Goal: Obtain resource: Download file/media

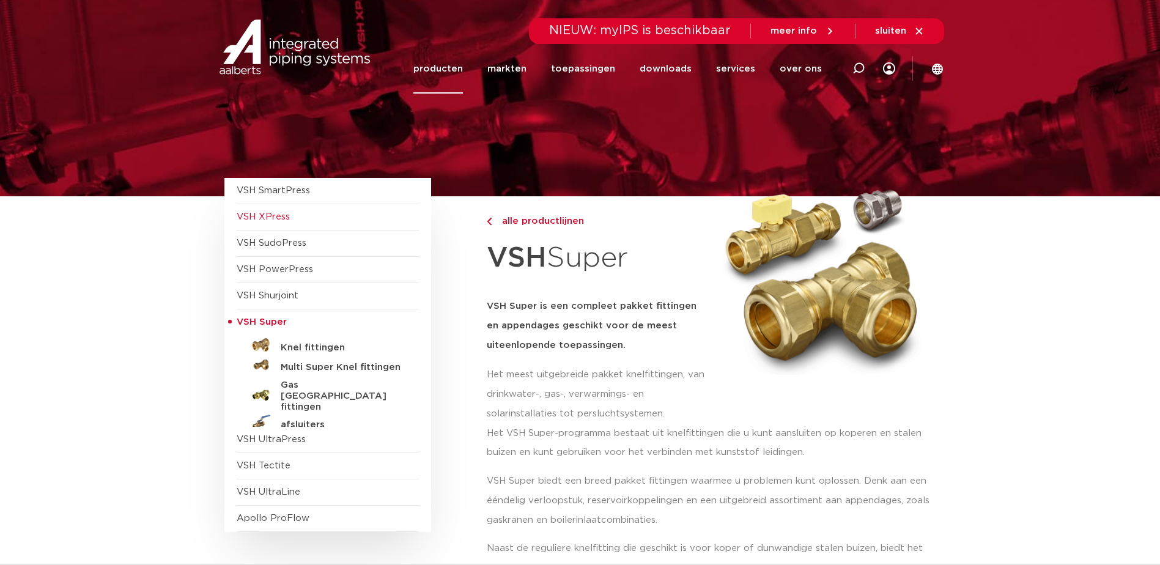
click at [272, 212] on span "VSH XPress" at bounding box center [263, 216] width 53 height 9
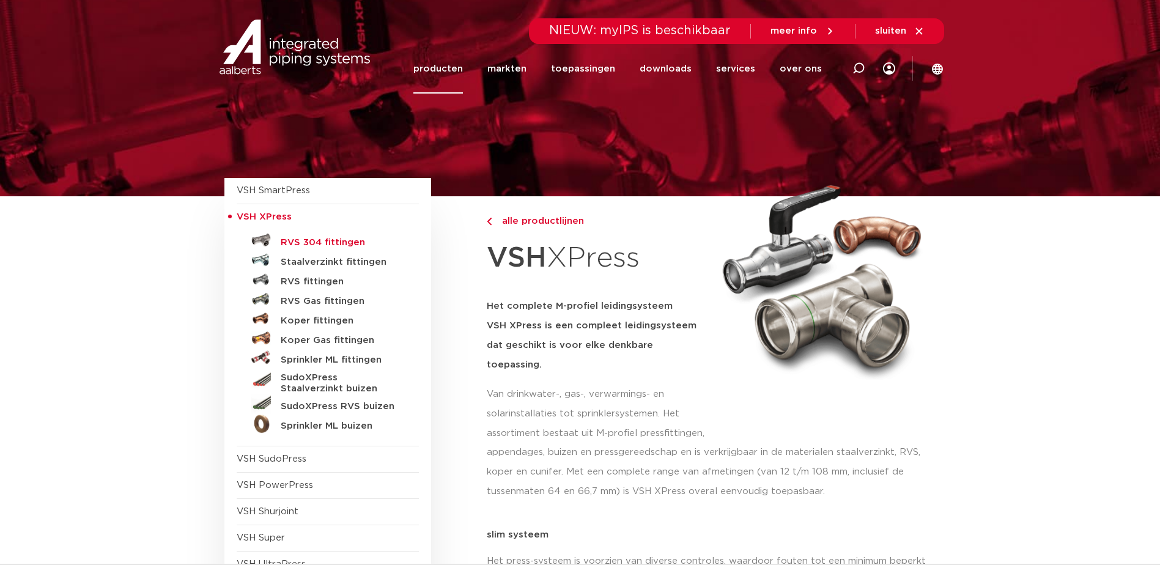
click at [302, 241] on h5 "RVS 304 fittingen" at bounding box center [341, 242] width 121 height 11
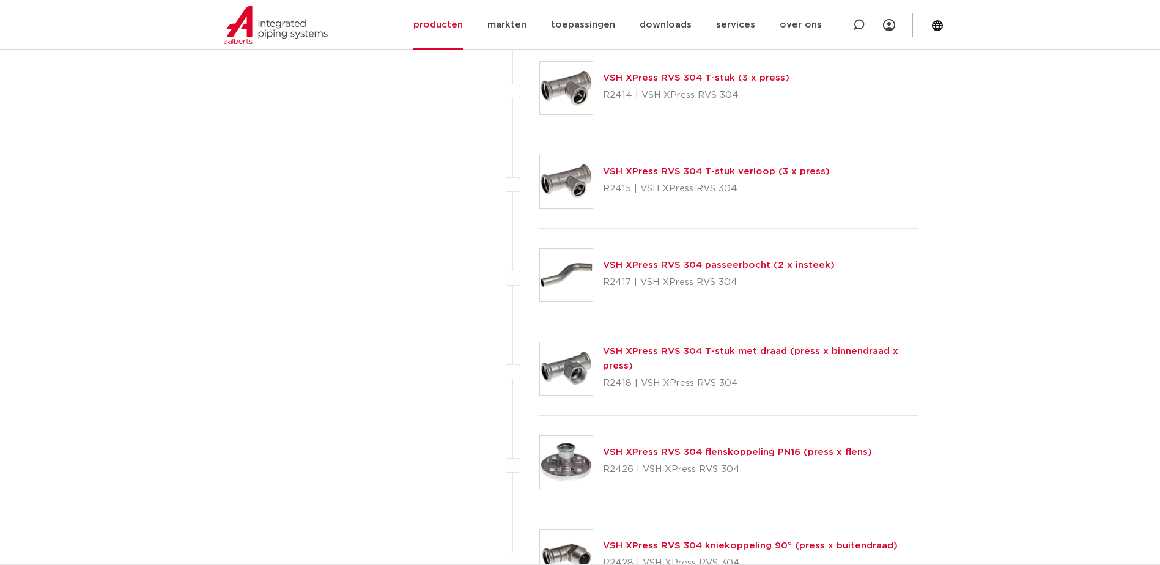
scroll to position [1436, 0]
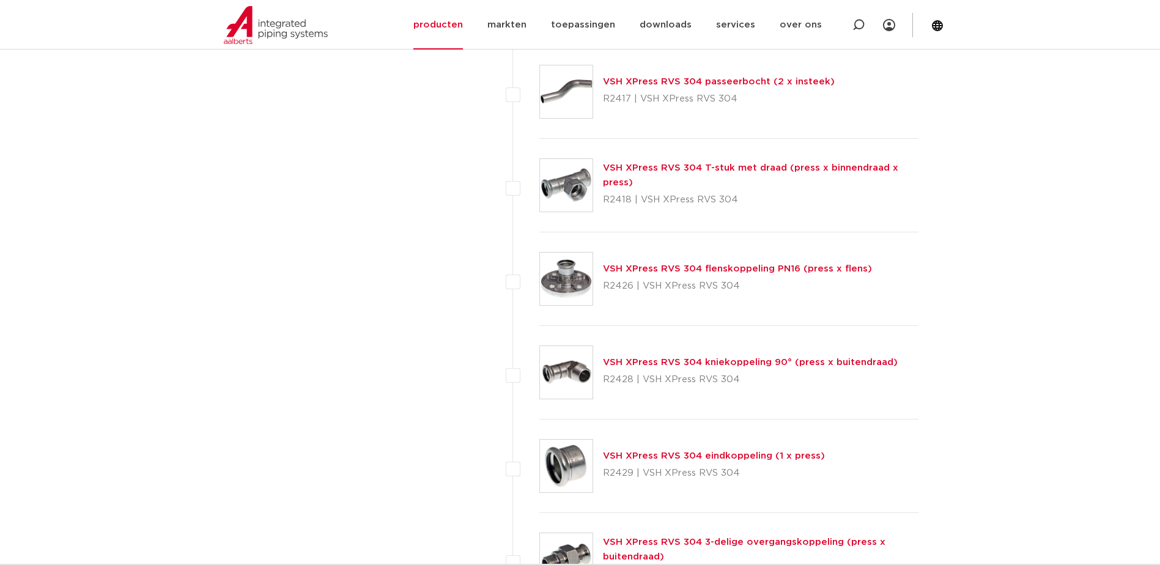
click at [701, 268] on link "VSH XPress RVS 304 flenskoppeling PN16 (press x flens)" at bounding box center [737, 268] width 269 height 9
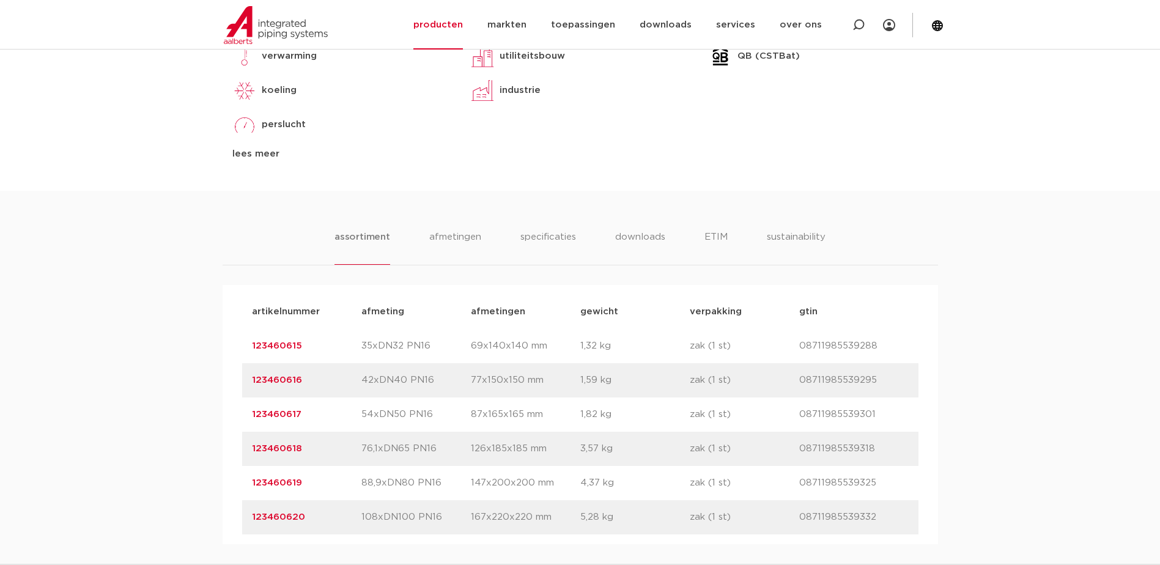
scroll to position [673, 0]
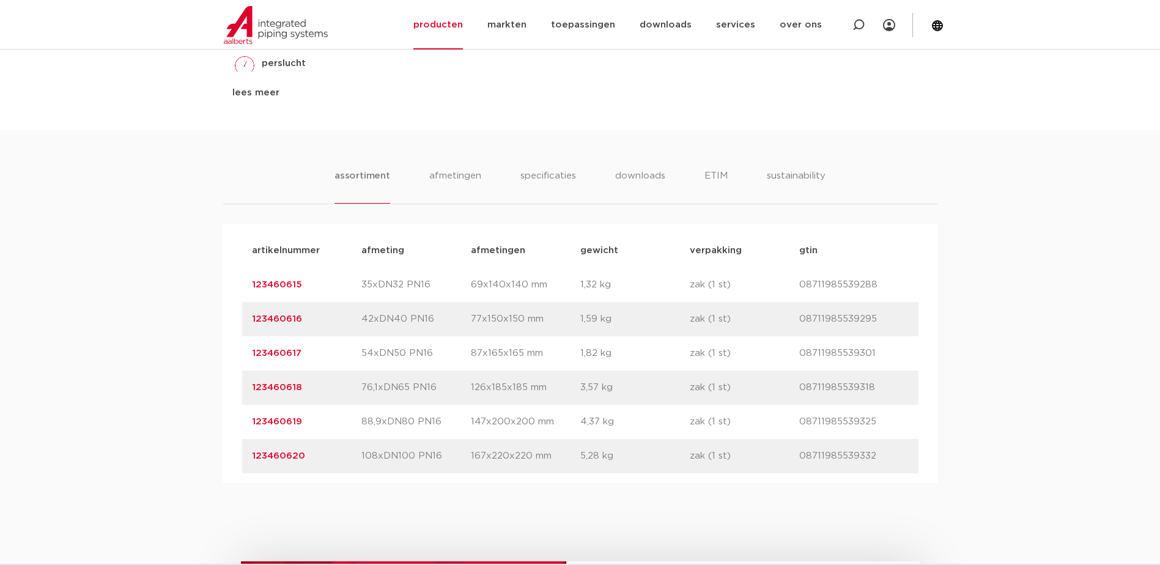
click at [270, 385] on link "123460618" at bounding box center [277, 387] width 50 height 9
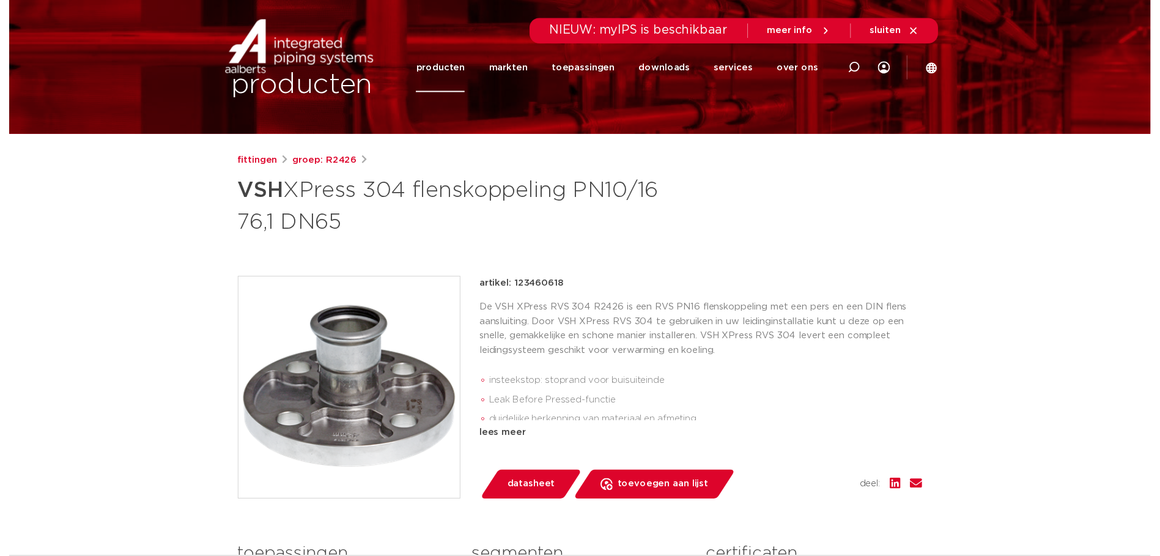
scroll to position [183, 0]
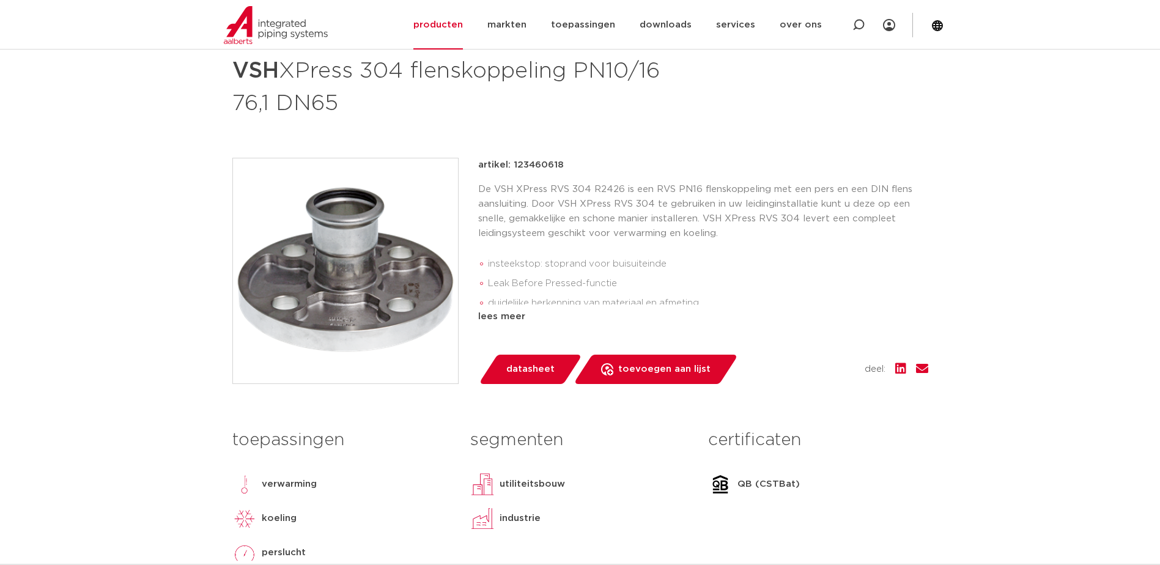
click at [531, 369] on span "datasheet" at bounding box center [530, 370] width 48 height 20
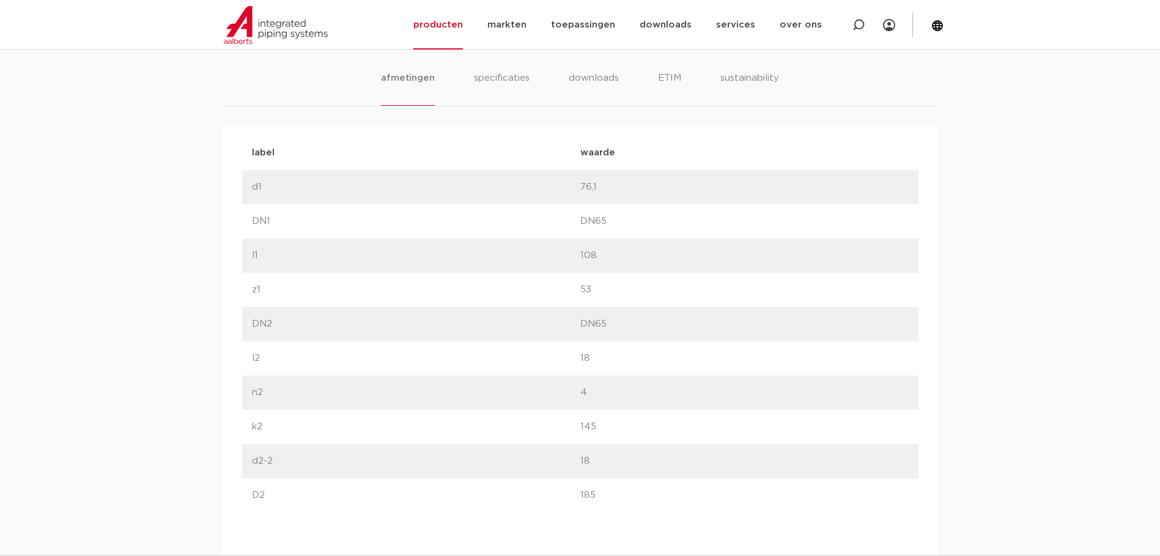
scroll to position [673, 0]
